Goal: Task Accomplishment & Management: Manage account settings

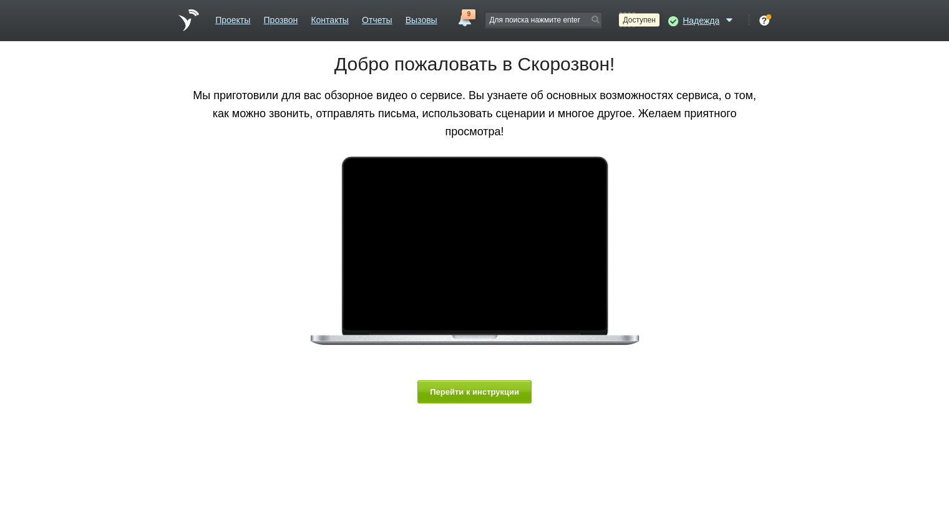
click at [672, 18] on icon at bounding box center [671, 20] width 17 height 12
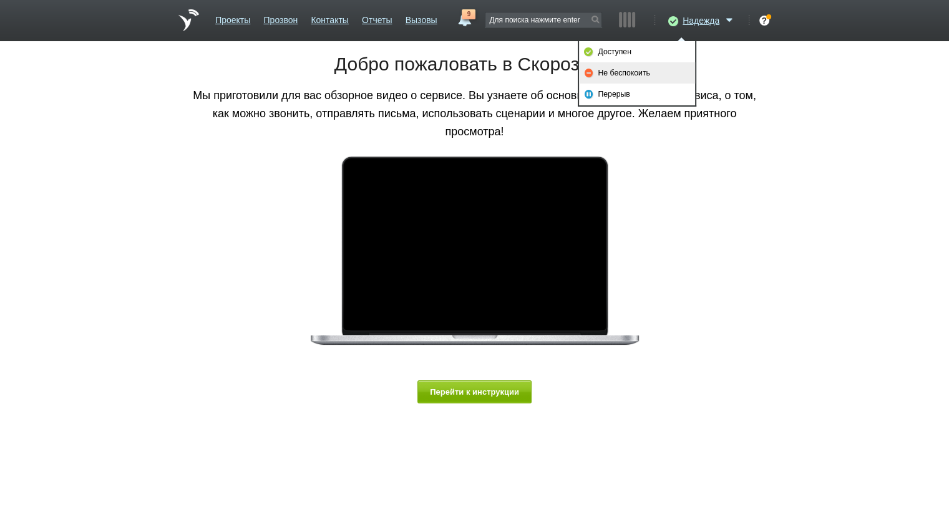
click at [654, 72] on link "Не беспокоить" at bounding box center [637, 72] width 116 height 21
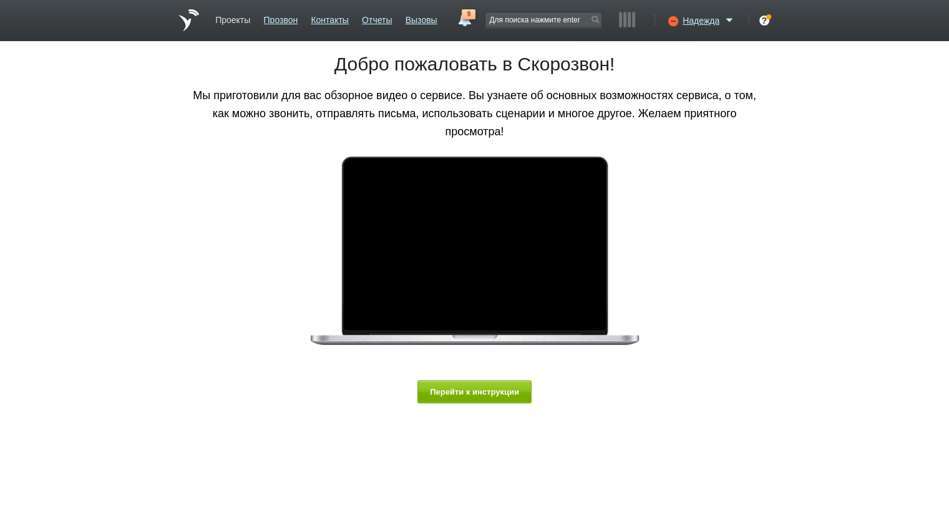
click at [233, 20] on link "Проекты" at bounding box center [232, 18] width 35 height 18
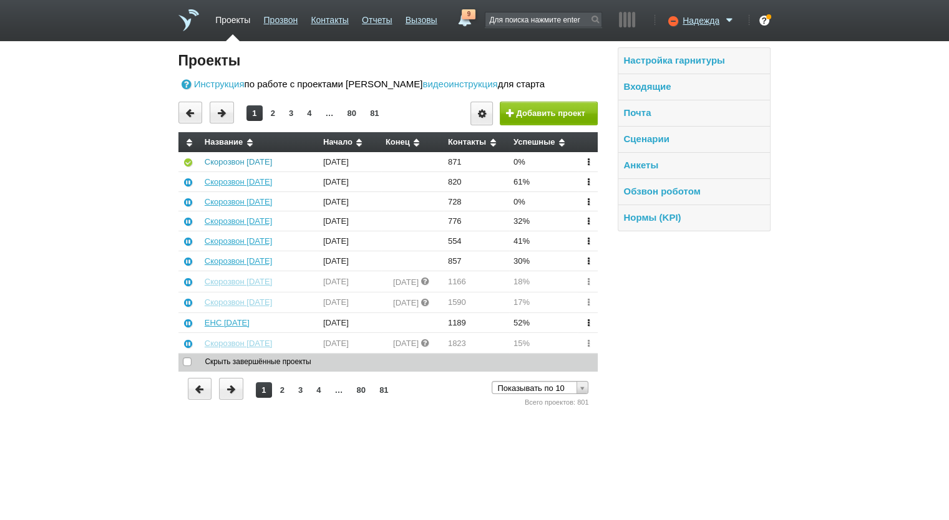
click at [242, 162] on link "Скорозвон [DATE]" at bounding box center [238, 161] width 67 height 9
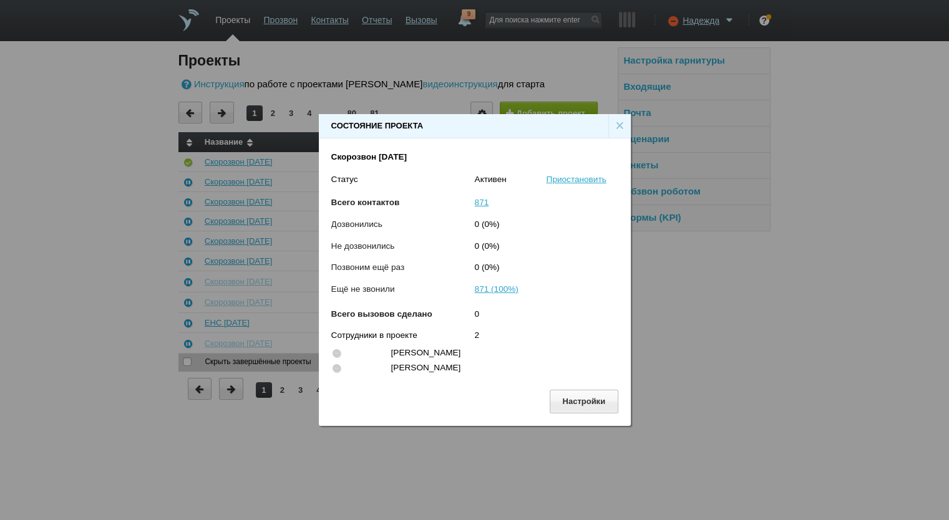
click at [609, 126] on div "×" at bounding box center [619, 126] width 22 height 24
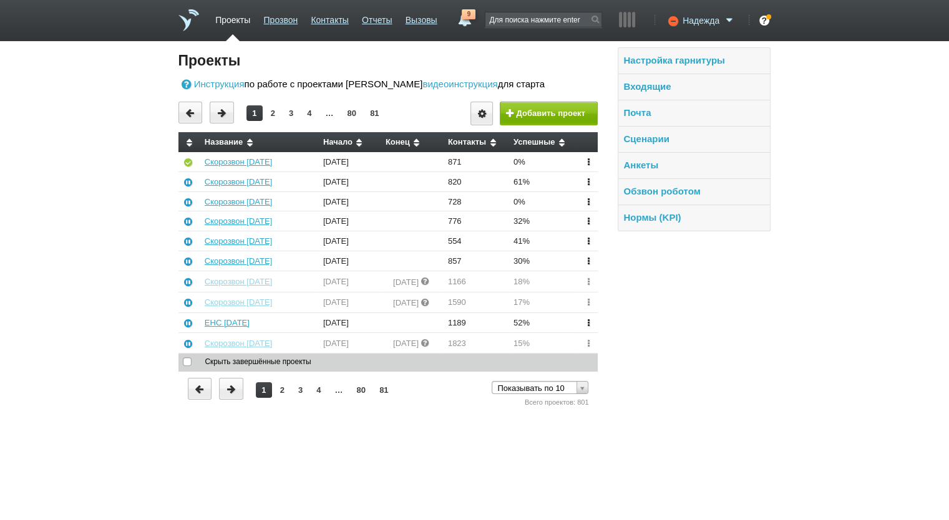
click at [674, 18] on icon at bounding box center [671, 20] width 17 height 12
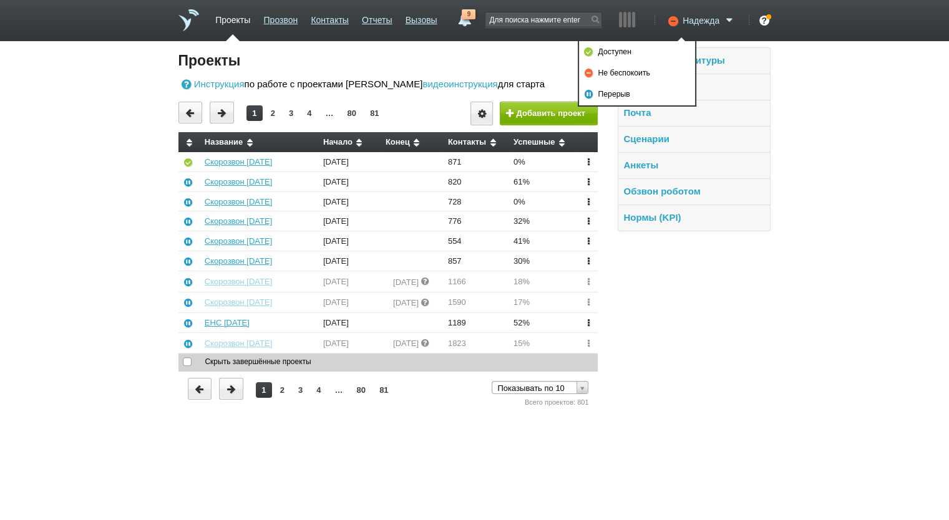
click at [698, 23] on span "Надежда" at bounding box center [700, 20] width 37 height 12
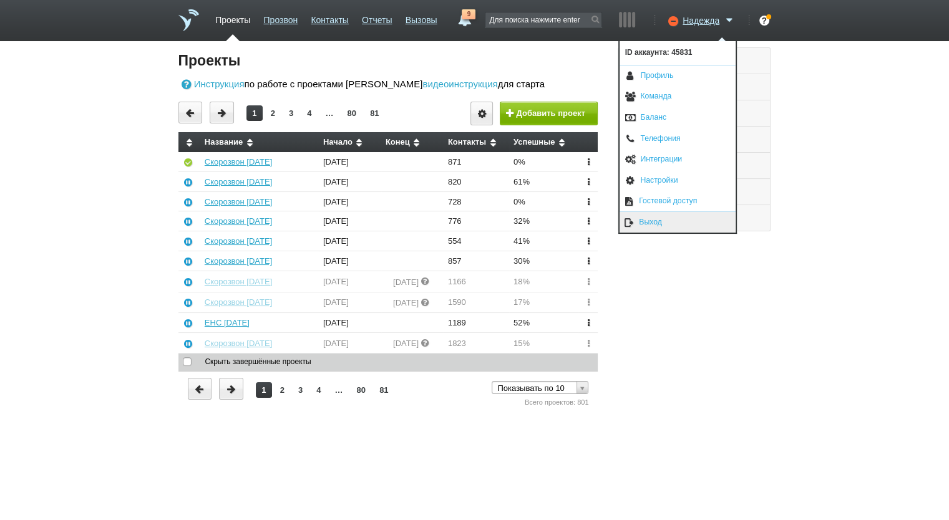
click at [654, 225] on link "Выход" at bounding box center [677, 222] width 116 height 21
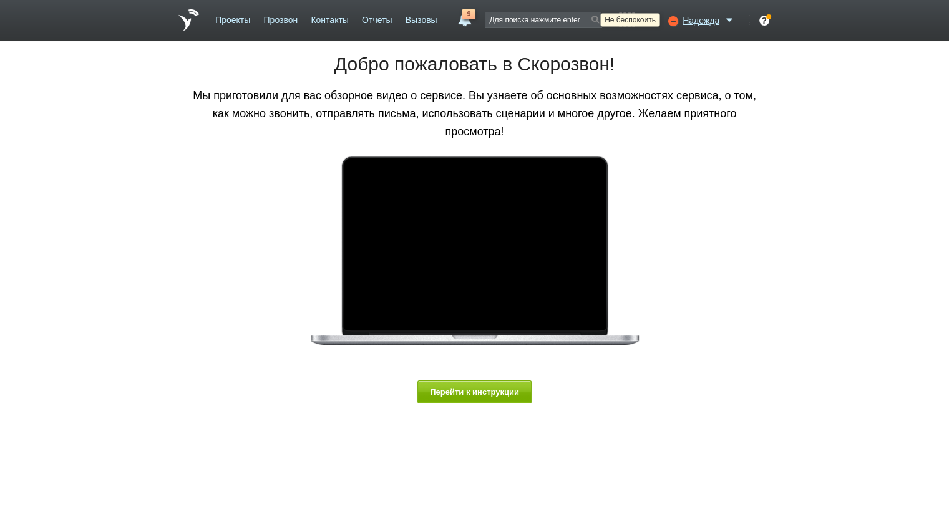
click at [669, 18] on icon at bounding box center [671, 20] width 17 height 12
drag, startPoint x: 626, startPoint y: 70, endPoint x: 329, endPoint y: 68, distance: 296.8
click at [625, 70] on link "Не беспокоить" at bounding box center [637, 72] width 116 height 21
click at [238, 26] on link "Проекты" at bounding box center [232, 18] width 35 height 18
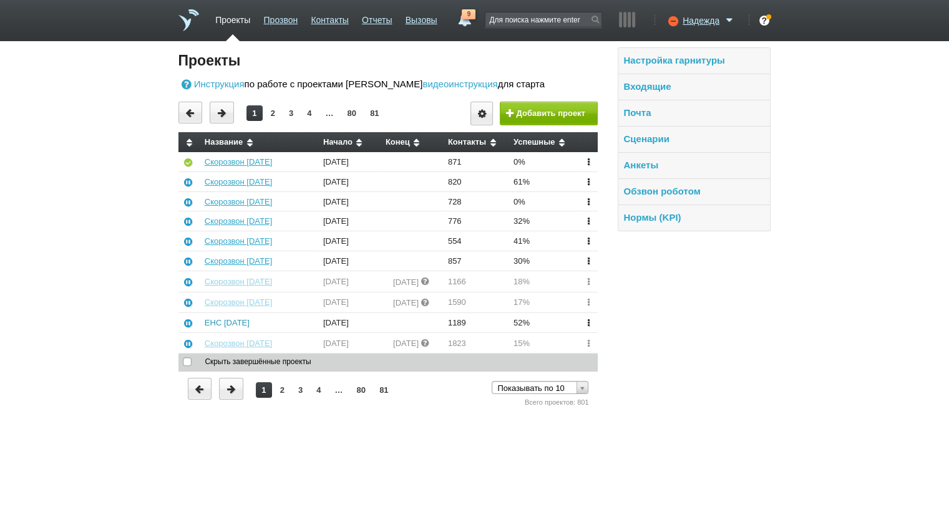
click at [244, 319] on link "ЕНС [DATE]" at bounding box center [227, 322] width 45 height 9
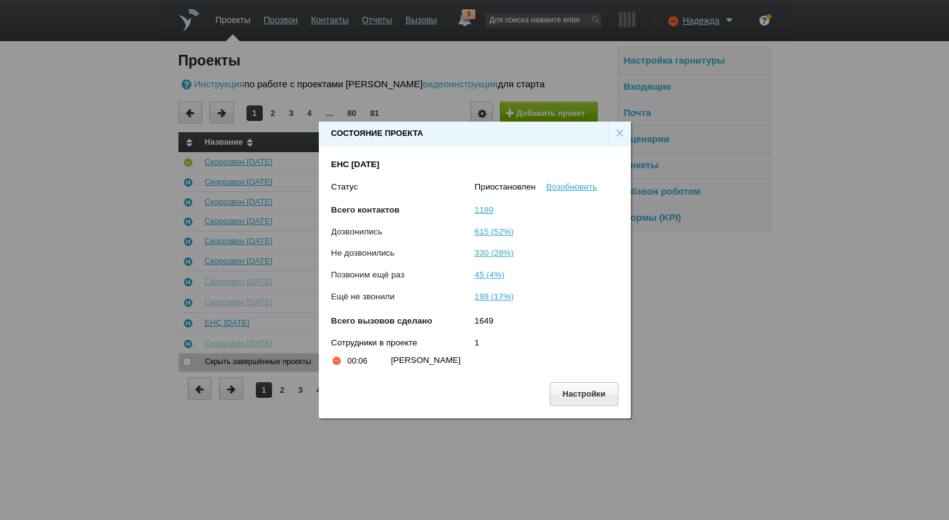
click at [611, 135] on div "×" at bounding box center [619, 134] width 22 height 24
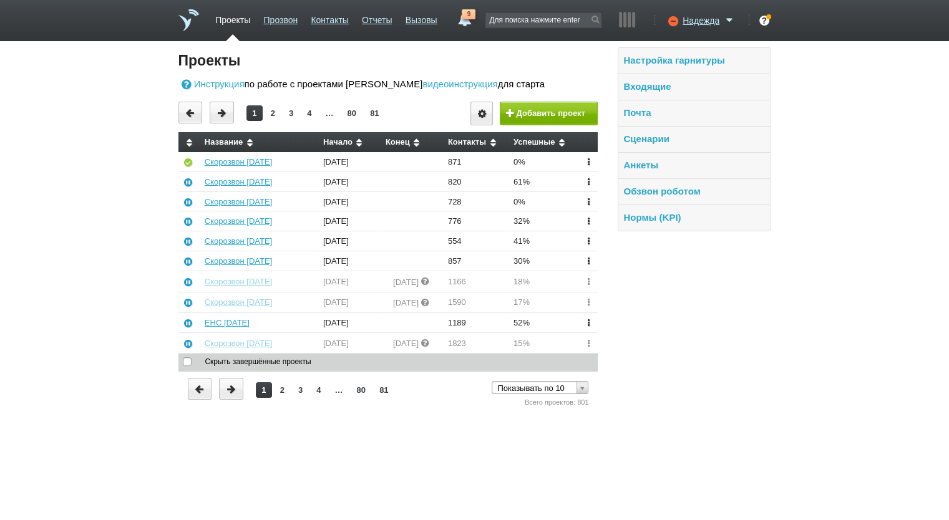
click at [222, 169] on td "Скорозвон [DATE]" at bounding box center [259, 161] width 118 height 19
click at [227, 165] on link "Скорозвон [DATE]" at bounding box center [238, 161] width 67 height 9
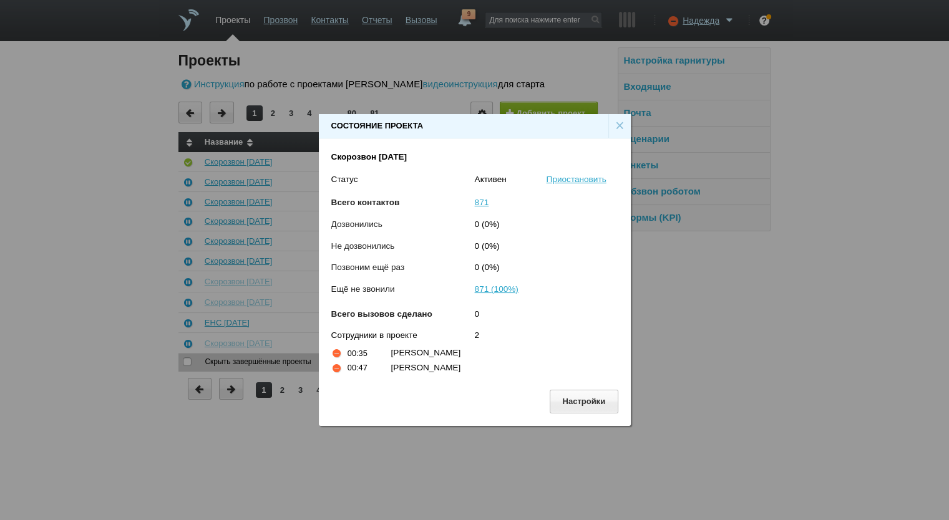
click at [617, 125] on div "×" at bounding box center [619, 126] width 22 height 24
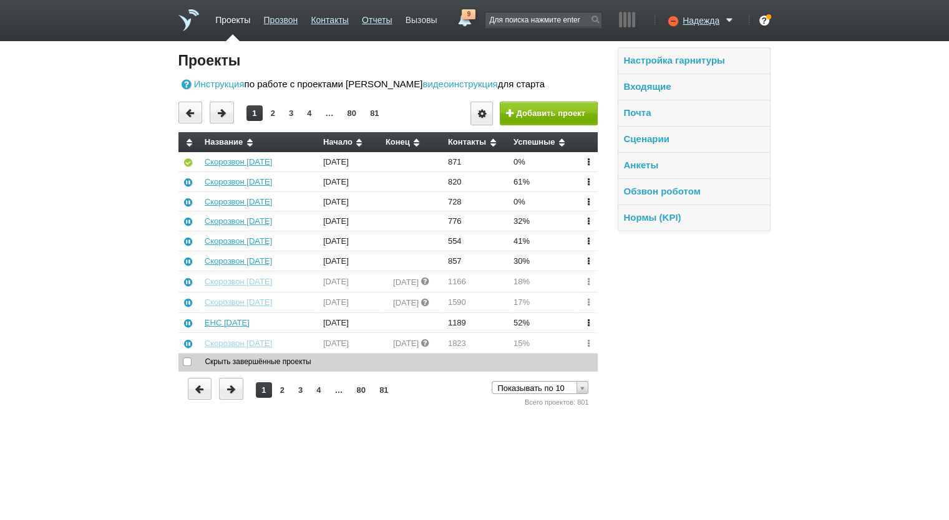
click at [407, 18] on link "Вызовы" at bounding box center [421, 18] width 32 height 18
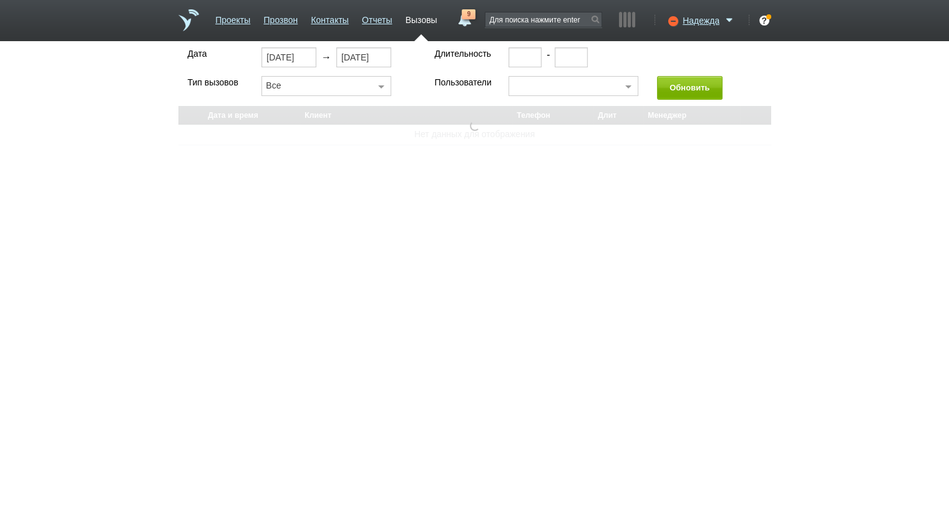
select select "30"
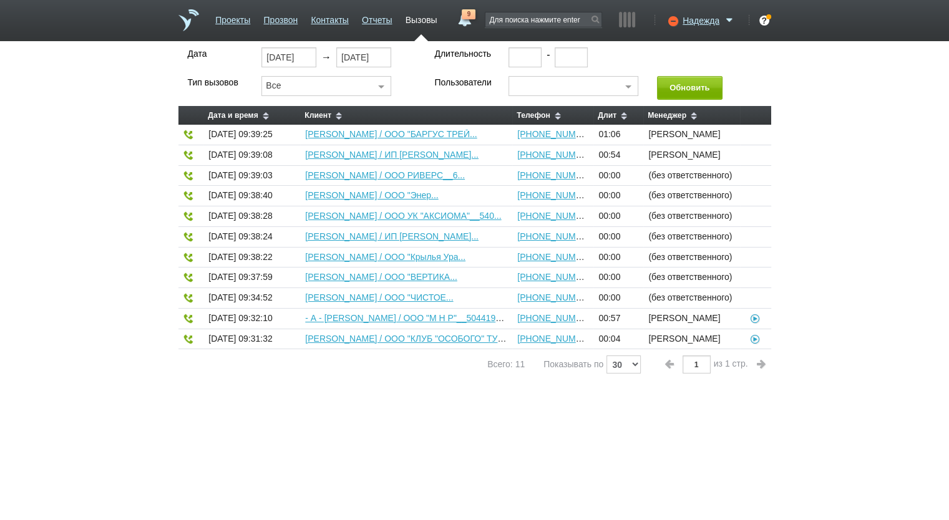
click at [621, 386] on html "Проекты Прозвон Контакты Отчеты Вызовы 9 [DATE] [DATE] неделя все Звонок [PERSO…" at bounding box center [474, 193] width 949 height 386
click at [225, 23] on link "Проекты" at bounding box center [232, 18] width 35 height 18
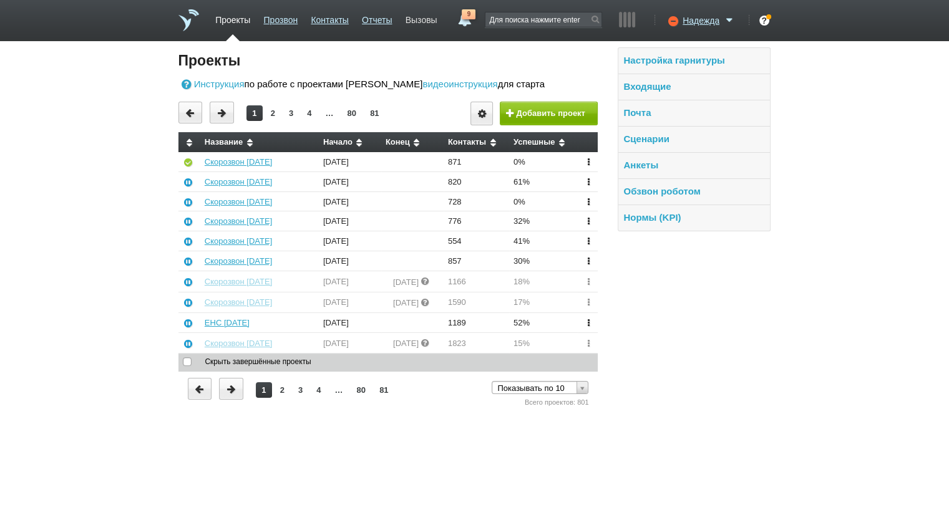
click at [417, 21] on link "Вызовы" at bounding box center [421, 18] width 32 height 18
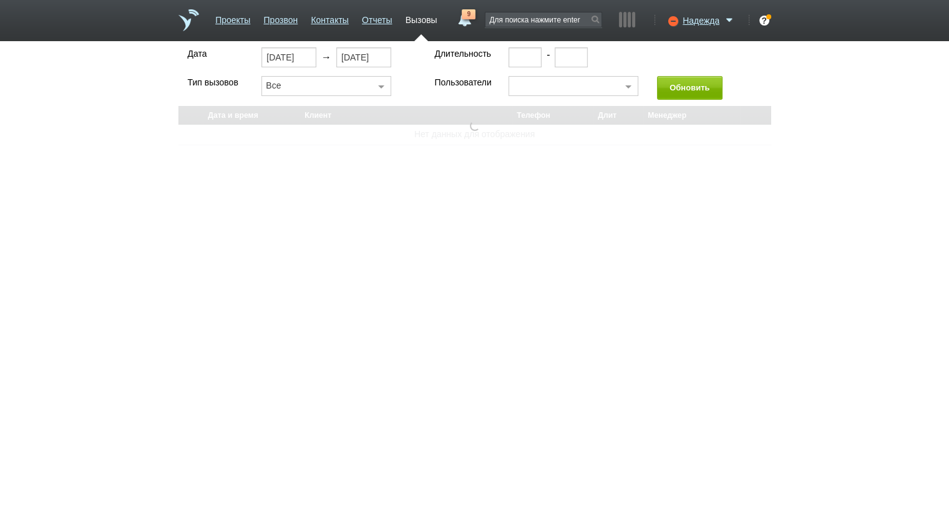
select select "30"
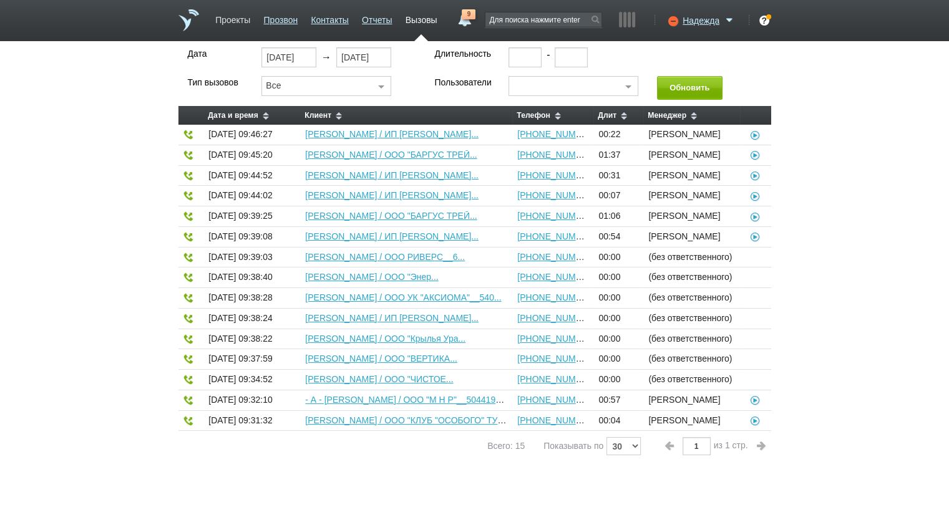
click at [231, 19] on link "Проекты" at bounding box center [232, 18] width 35 height 18
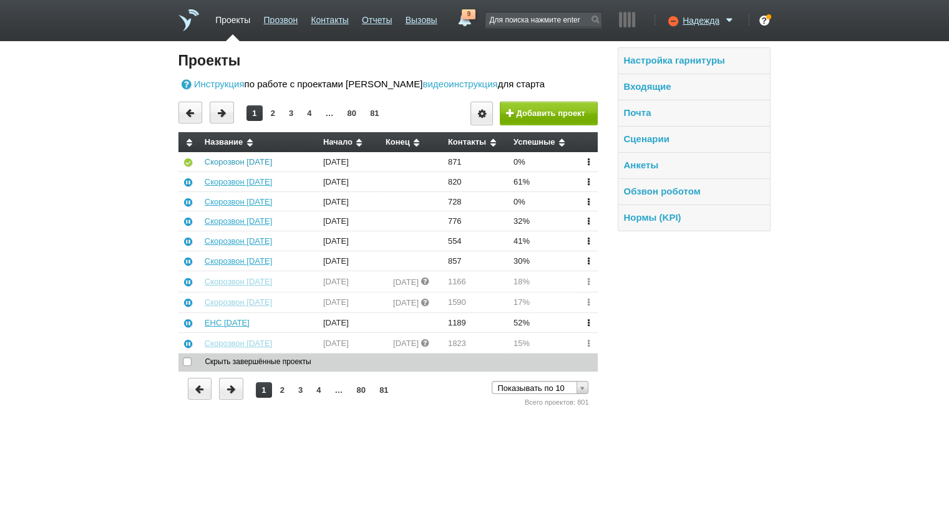
click at [240, 160] on link "Скорозвон [DATE]" at bounding box center [238, 161] width 67 height 9
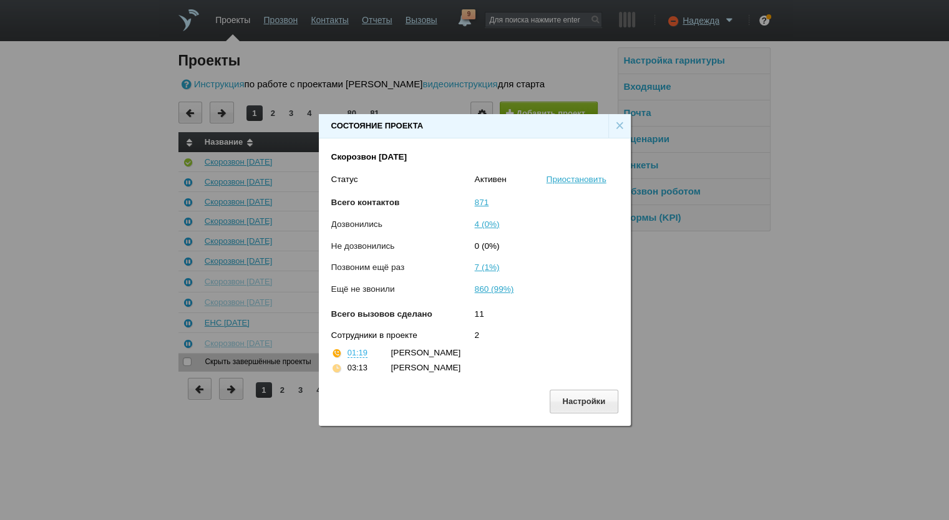
click at [614, 128] on div "×" at bounding box center [619, 126] width 22 height 24
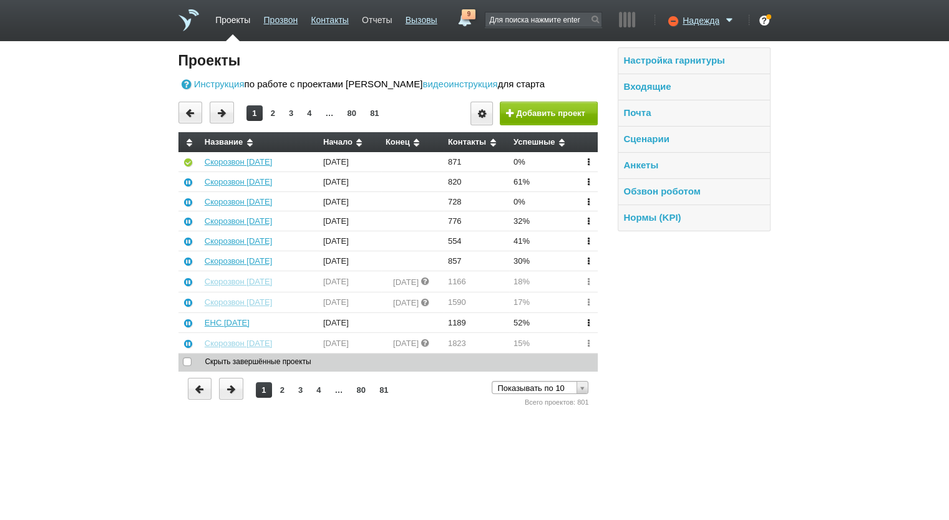
click at [379, 18] on link "Отчеты" at bounding box center [377, 18] width 30 height 18
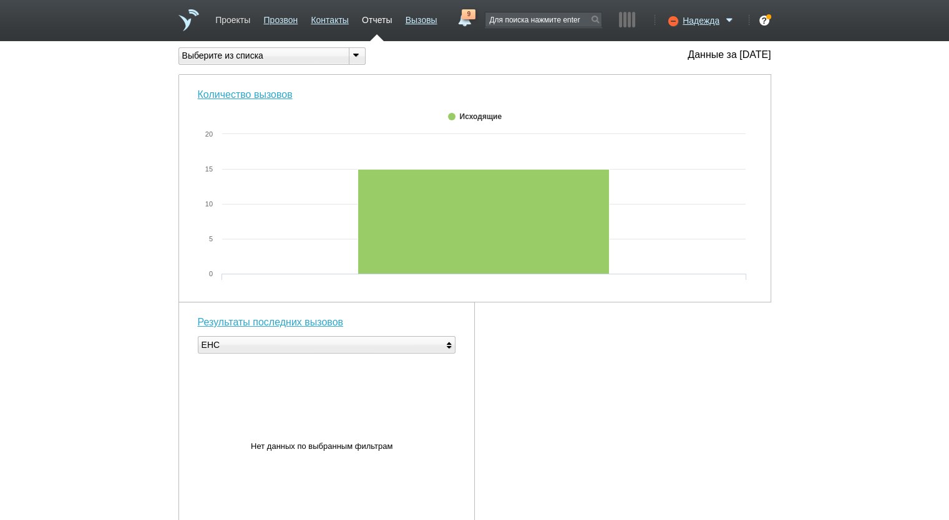
click at [243, 13] on link "Проекты" at bounding box center [232, 18] width 35 height 18
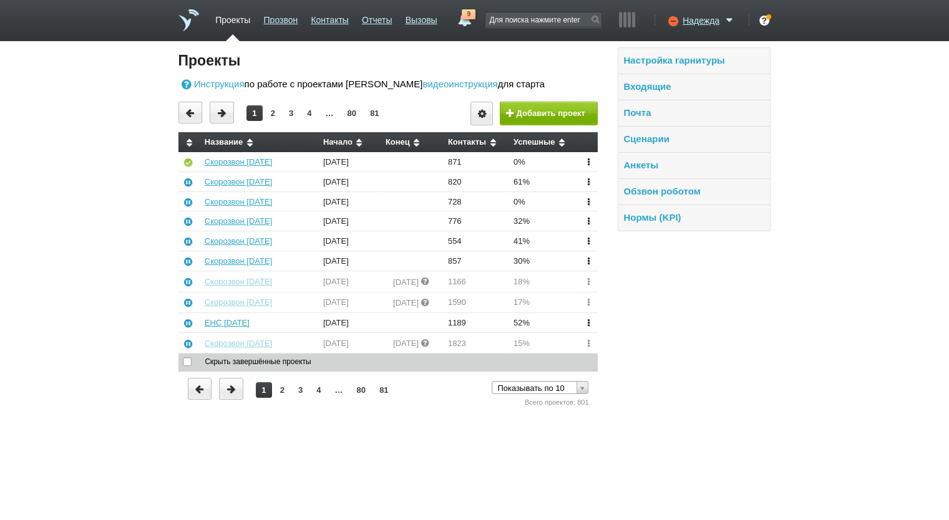
click at [352, 409] on html "Проекты Прозвон Контакты Отчеты Вызовы 9 [DATE] [DATE] неделя все Звонок [PERSO…" at bounding box center [474, 204] width 949 height 409
click at [254, 180] on link "Скорозвон [DATE]" at bounding box center [238, 181] width 67 height 9
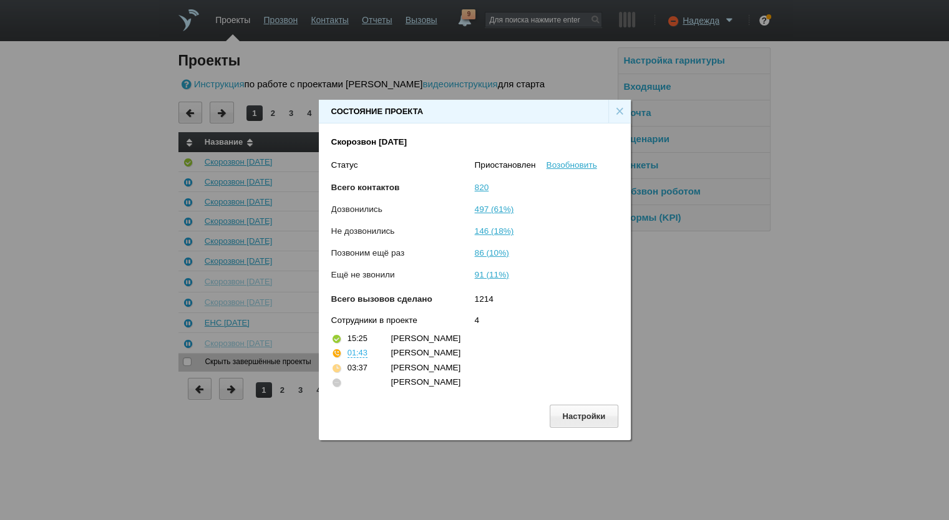
click at [616, 104] on div "×" at bounding box center [619, 112] width 22 height 24
